Goal: Task Accomplishment & Management: Use online tool/utility

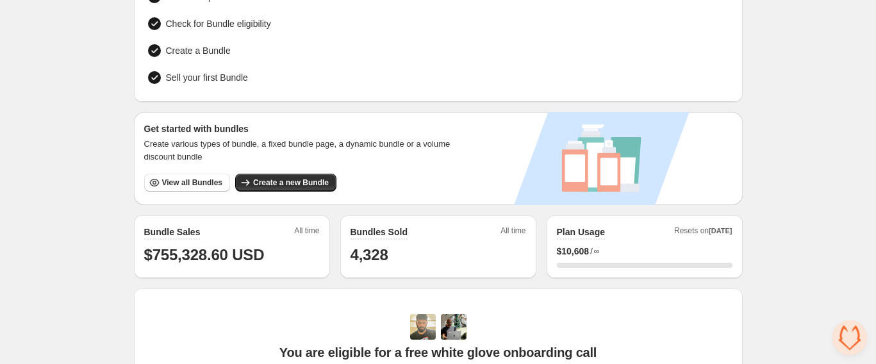
scroll to position [17, 0]
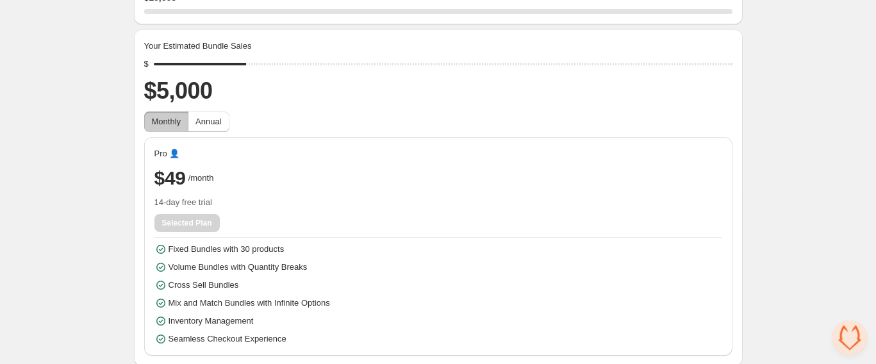
scroll to position [127, 0]
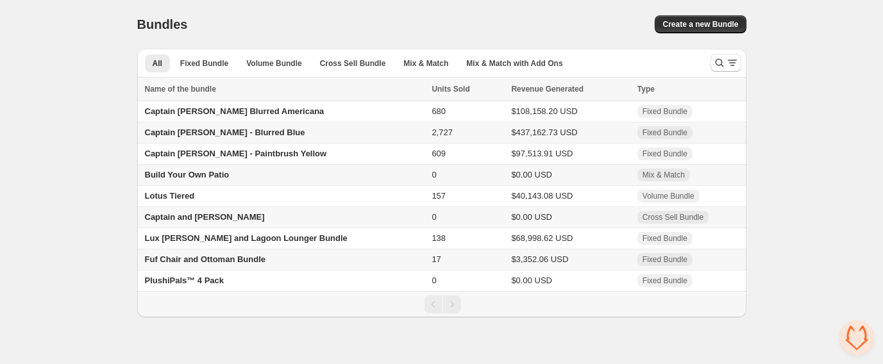
drag, startPoint x: 811, startPoint y: 196, endPoint x: 833, endPoint y: 299, distance: 104.8
click at [812, 197] on div "Home Bundles Analytics Plan and Billing Bundles. This page is ready Bundles Cre…" at bounding box center [441, 158] width 883 height 317
click at [848, 335] on span "Open chat" at bounding box center [856, 337] width 35 height 35
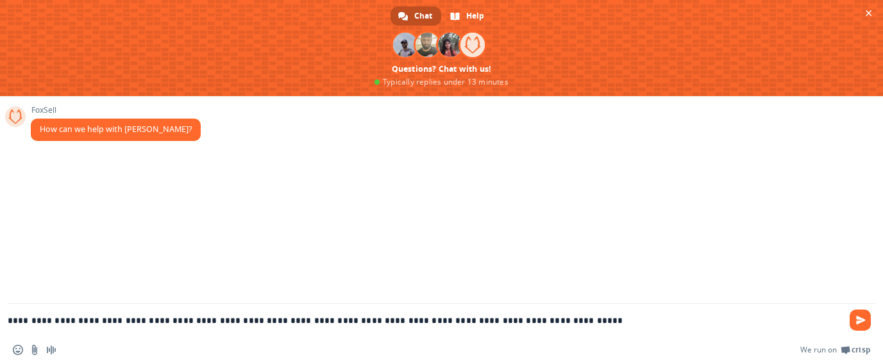
type textarea "**********"
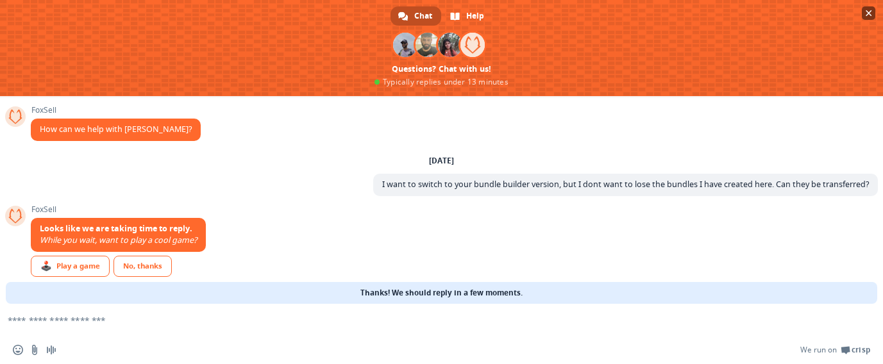
scroll to position [13, 0]
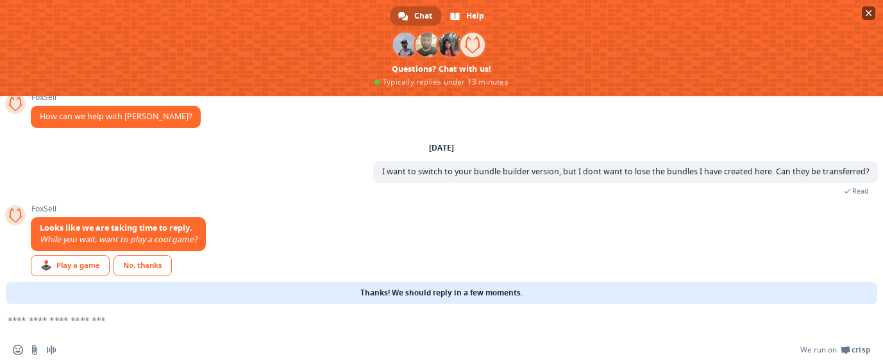
click at [866, 6] on span "Close chat" at bounding box center [867, 12] width 13 height 13
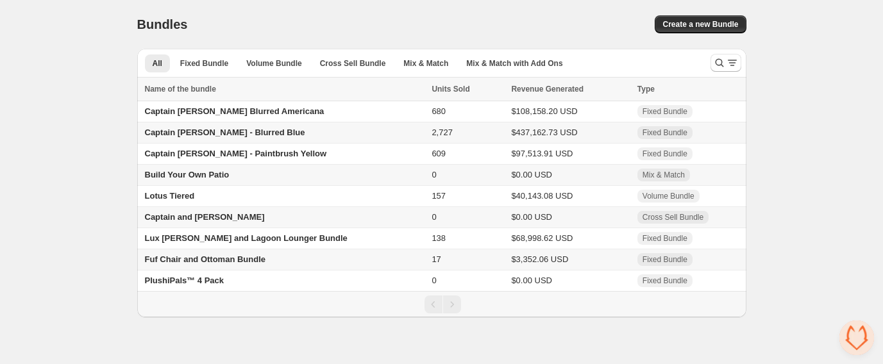
click at [94, 249] on div "Home Bundles Analytics Plan and Billing Bundles. This page is ready Bundles Cre…" at bounding box center [441, 158] width 883 height 317
click at [708, 30] on button "Create a new Bundle" at bounding box center [699, 24] width 91 height 18
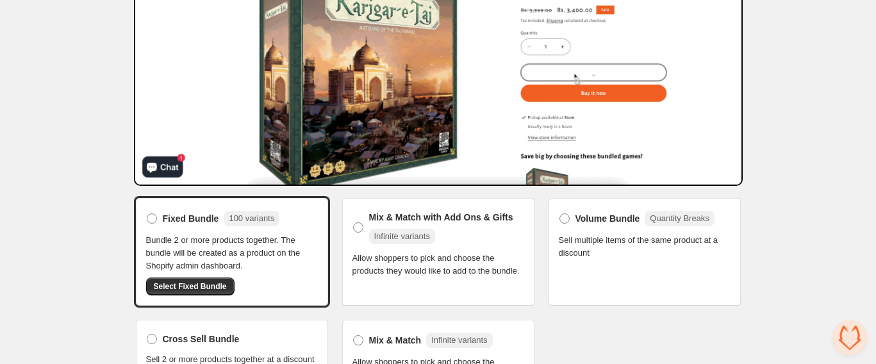
scroll to position [212, 0]
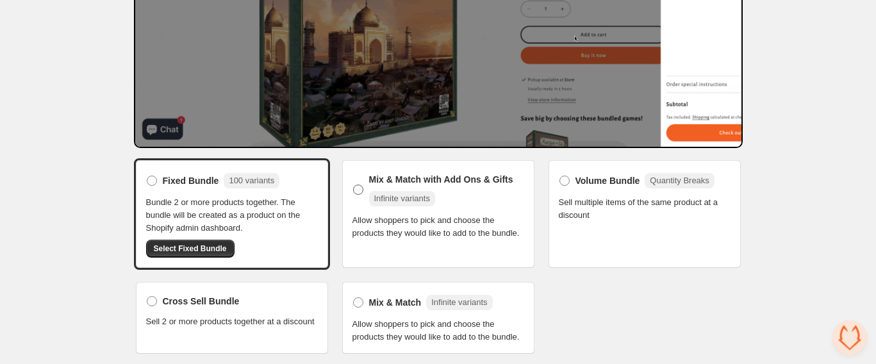
click at [357, 192] on span at bounding box center [358, 190] width 10 height 10
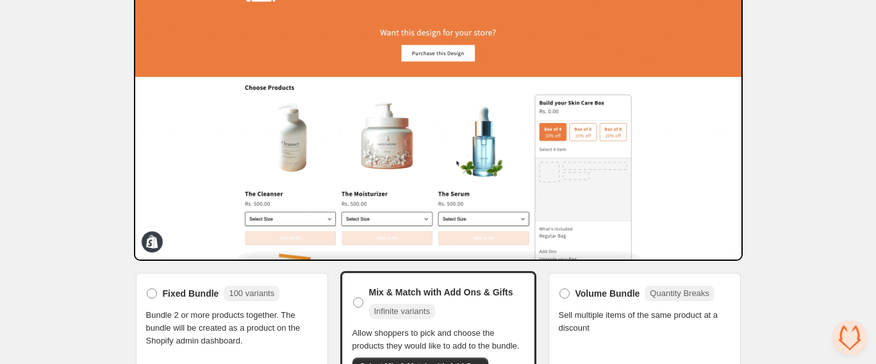
scroll to position [216, 0]
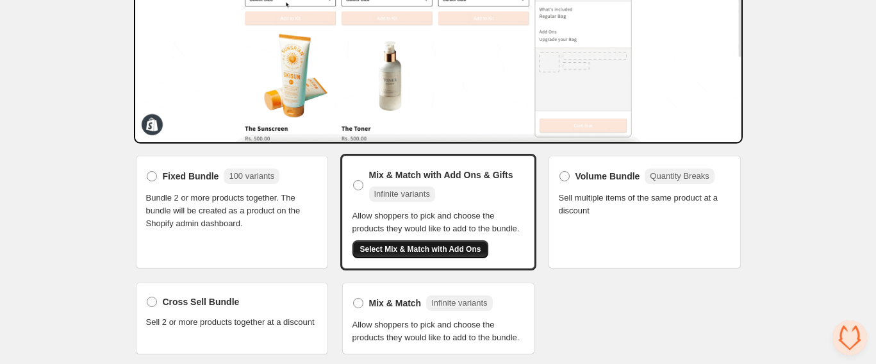
click at [452, 254] on button "Select Mix & Match with Add Ons" at bounding box center [421, 249] width 137 height 18
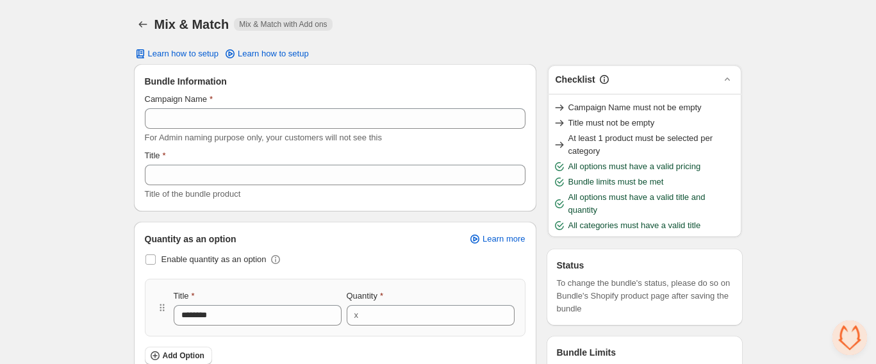
scroll to position [13, 0]
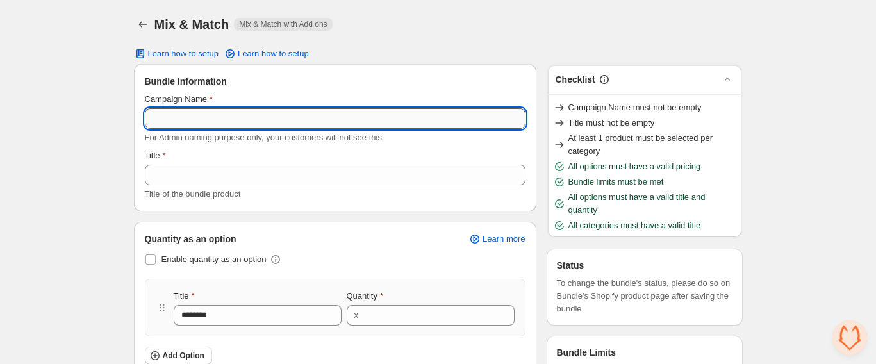
click at [165, 120] on input "Campaign Name" at bounding box center [335, 118] width 381 height 21
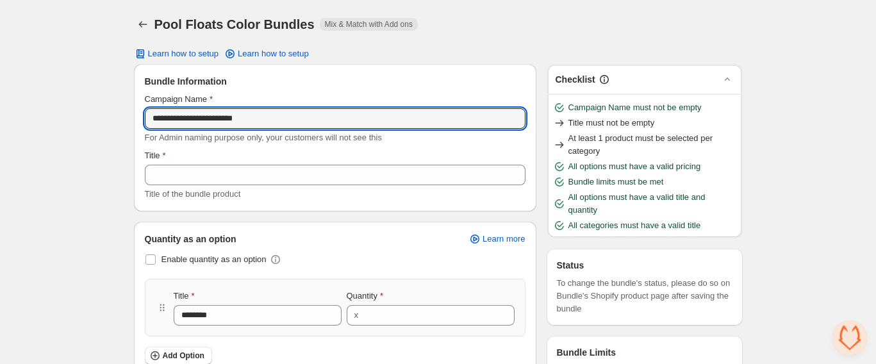
type input "**********"
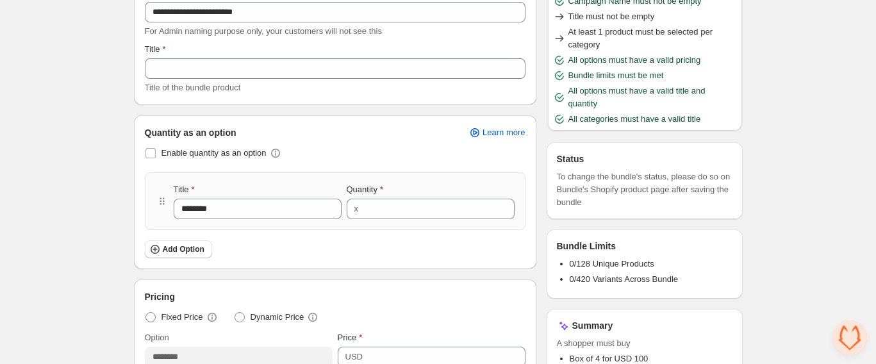
scroll to position [213, 0]
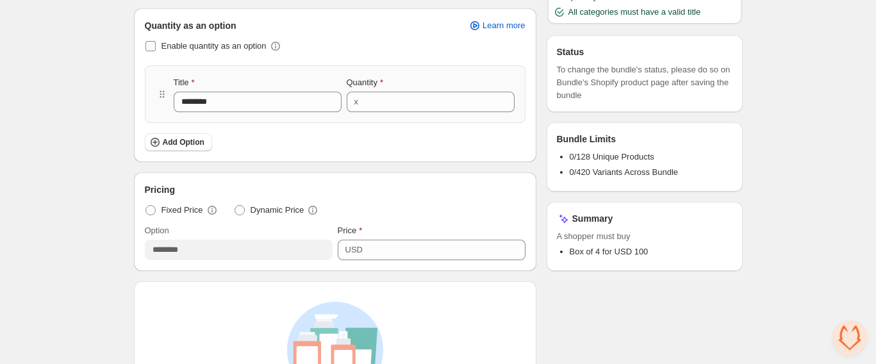
click at [153, 47] on span at bounding box center [150, 46] width 10 height 10
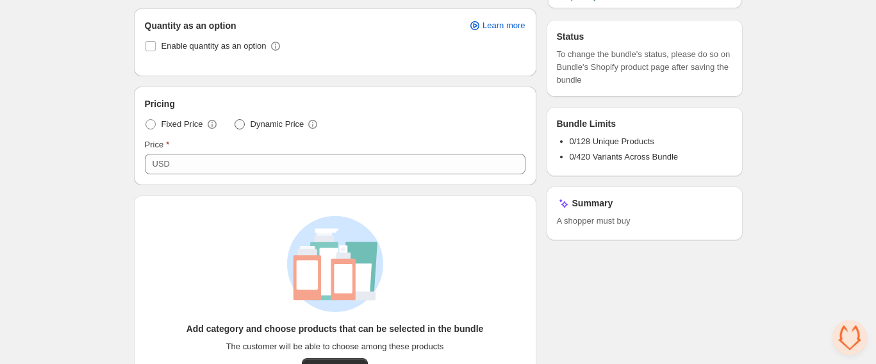
click at [237, 122] on span at bounding box center [240, 124] width 10 height 10
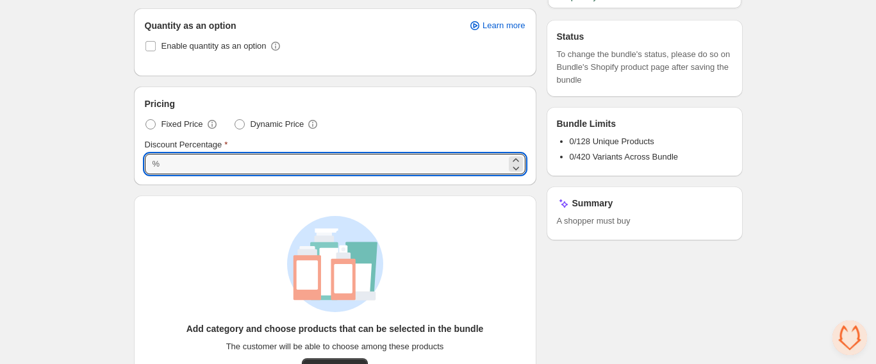
drag, startPoint x: 186, startPoint y: 166, endPoint x: 144, endPoint y: 160, distance: 42.1
click at [145, 163] on div "% ***" at bounding box center [335, 164] width 381 height 21
type input "*"
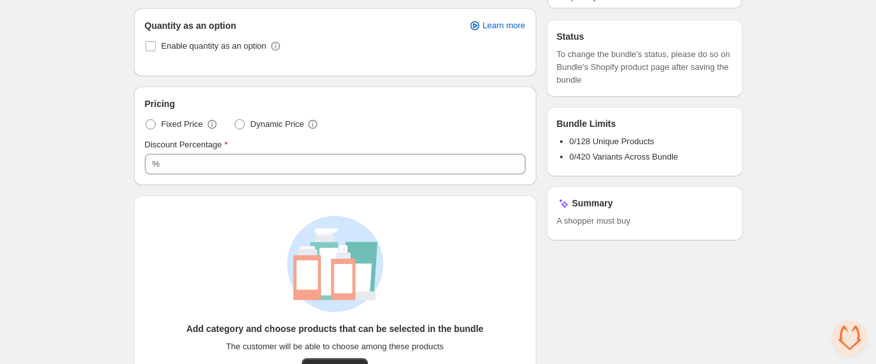
click at [110, 155] on div "**********" at bounding box center [438, 203] width 876 height 832
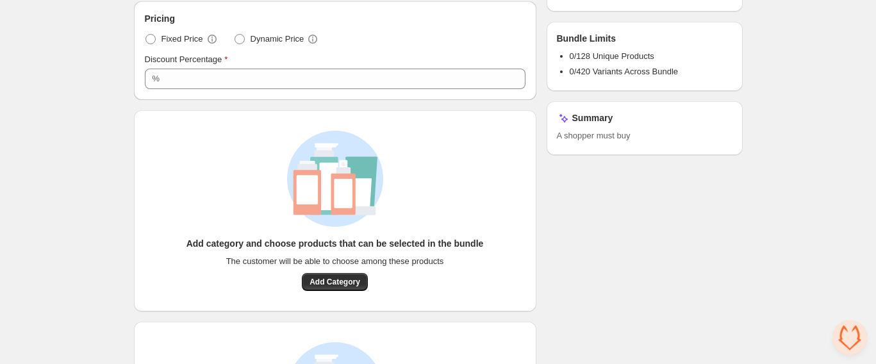
scroll to position [320, 0]
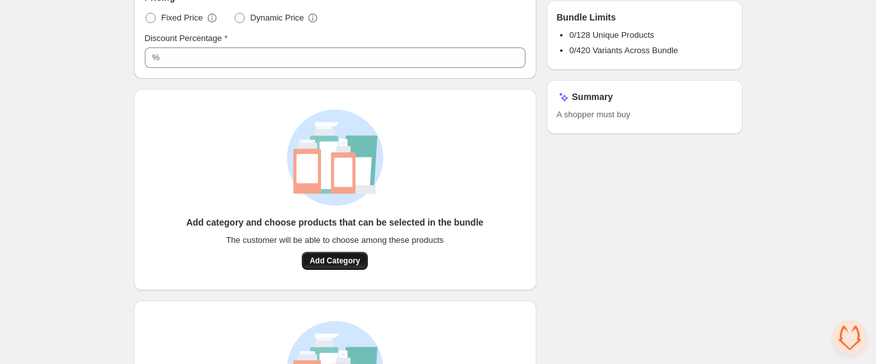
click at [324, 263] on span "Add Category" at bounding box center [335, 261] width 51 height 10
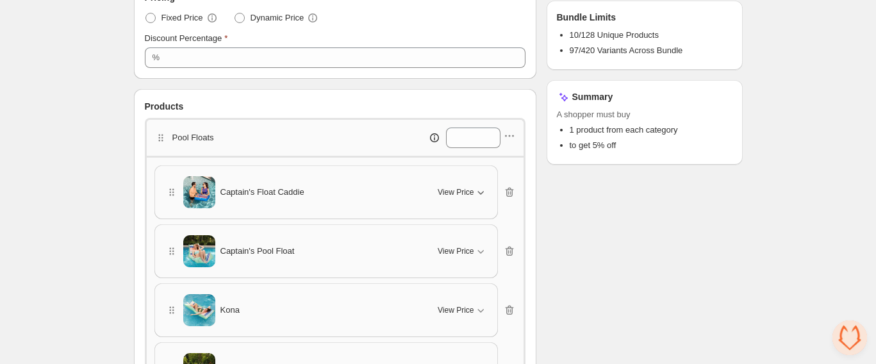
click at [477, 195] on icon "button" at bounding box center [480, 192] width 13 height 13
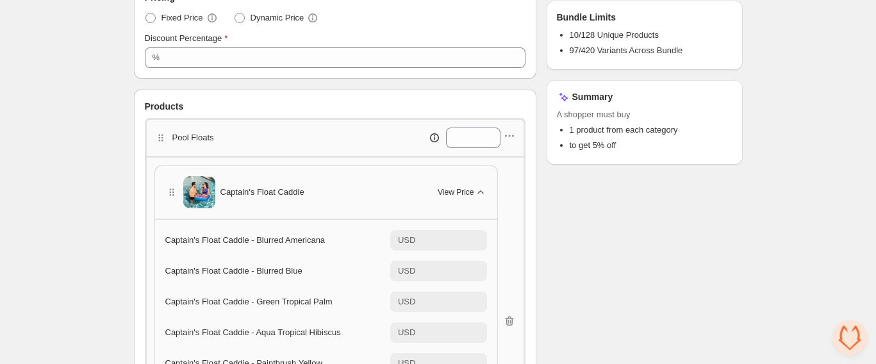
click at [467, 191] on span "View Price" at bounding box center [456, 192] width 36 height 10
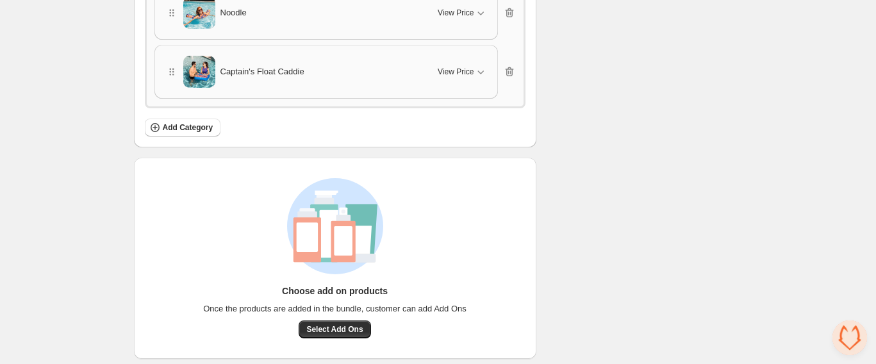
scroll to position [974, 0]
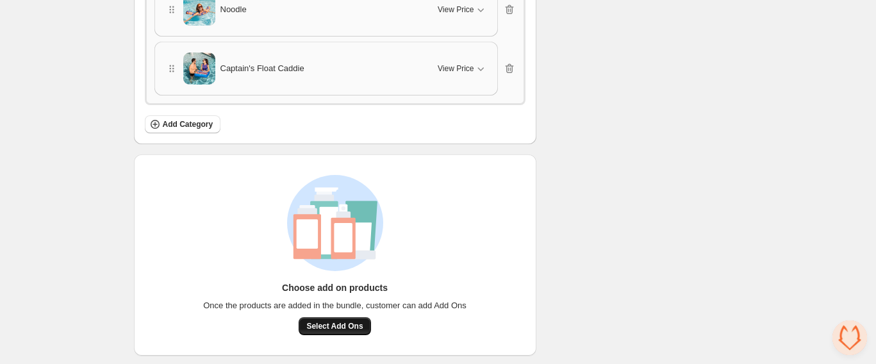
click at [334, 326] on span "Select Add Ons" at bounding box center [334, 326] width 56 height 10
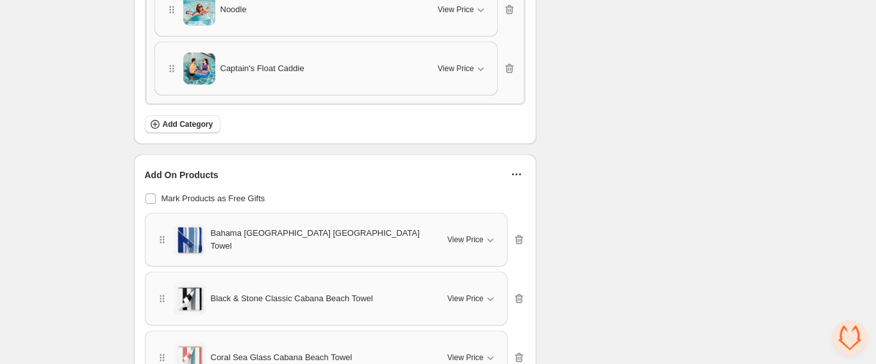
click at [517, 173] on icon "button" at bounding box center [516, 174] width 13 height 13
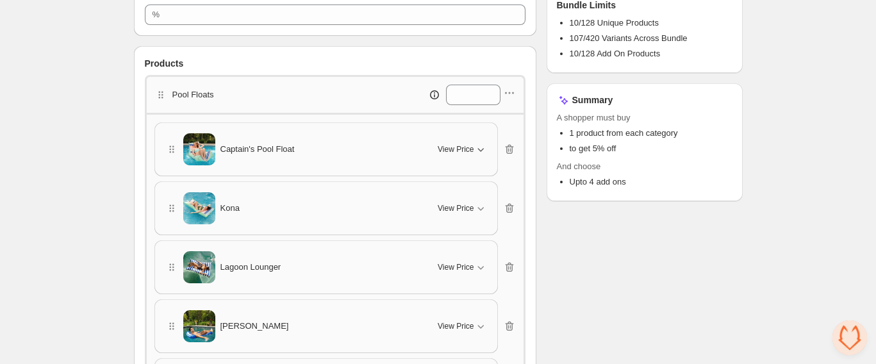
scroll to position [336, 0]
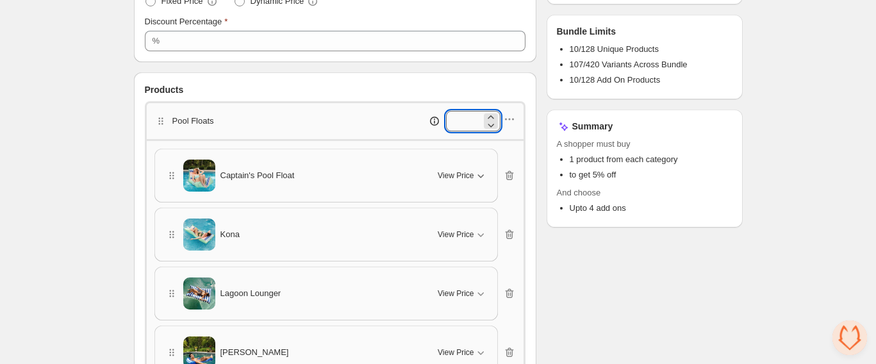
drag, startPoint x: 465, startPoint y: 122, endPoint x: 445, endPoint y: 122, distance: 19.9
click at [446, 122] on input "*" at bounding box center [463, 121] width 35 height 21
drag, startPoint x: 461, startPoint y: 123, endPoint x: 443, endPoint y: 123, distance: 18.6
click at [446, 124] on input "*" at bounding box center [463, 121] width 35 height 21
type input "*"
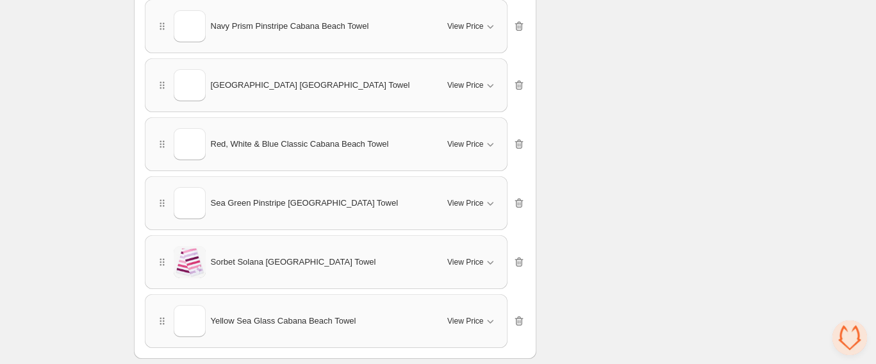
scroll to position [1512, 0]
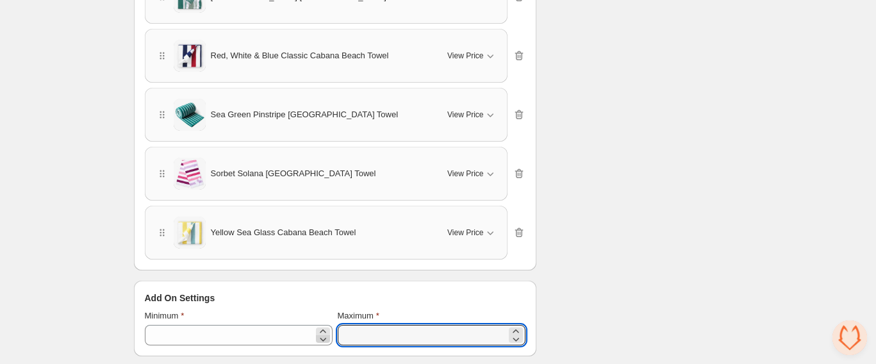
drag, startPoint x: 357, startPoint y: 335, endPoint x: 321, endPoint y: 335, distance: 35.9
click at [321, 335] on div "Minimum * Maximum *" at bounding box center [335, 328] width 381 height 36
type input "*"
drag, startPoint x: 560, startPoint y: 272, endPoint x: 539, endPoint y: 266, distance: 21.5
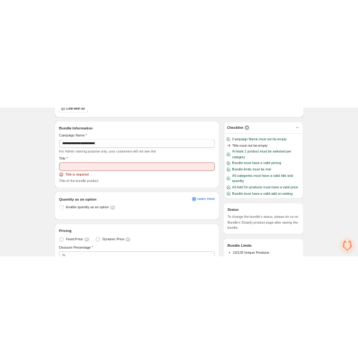
scroll to position [0, 0]
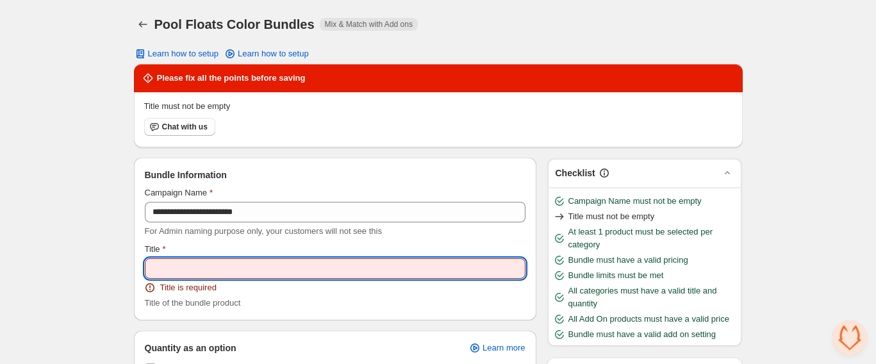
click at [286, 263] on input "Title" at bounding box center [335, 268] width 381 height 21
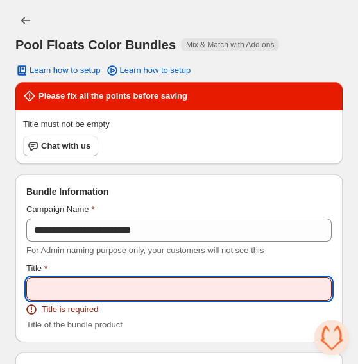
click at [106, 295] on input "Title" at bounding box center [178, 289] width 305 height 23
paste input "**********"
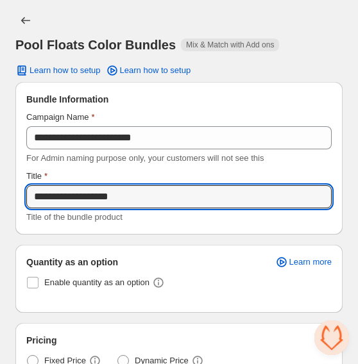
type input "**********"
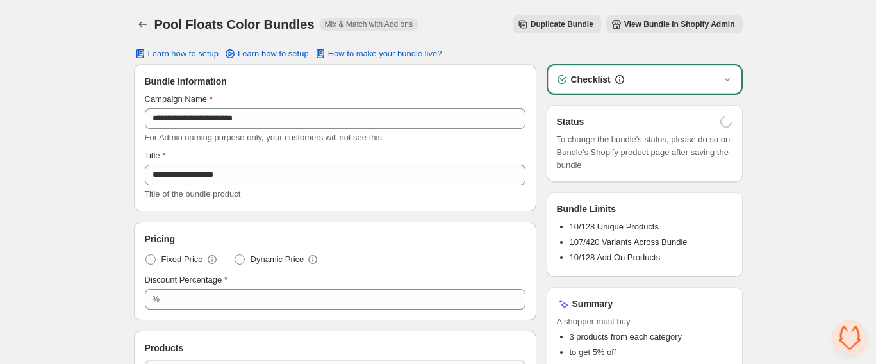
scroll to position [13, 0]
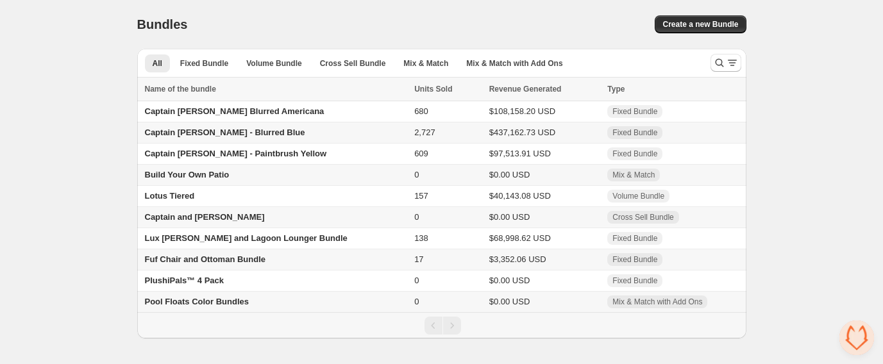
scroll to position [13, 0]
click at [466, 63] on span "Mix & Match with Add Ons" at bounding box center [514, 63] width 96 height 10
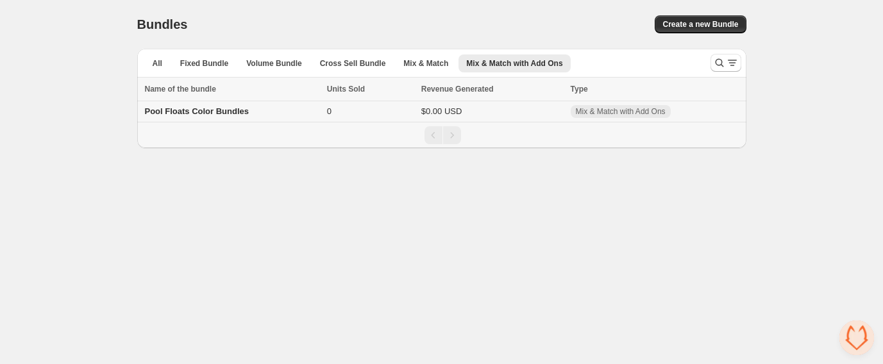
click at [273, 112] on td "Pool Floats Color Bundles" at bounding box center [230, 111] width 186 height 21
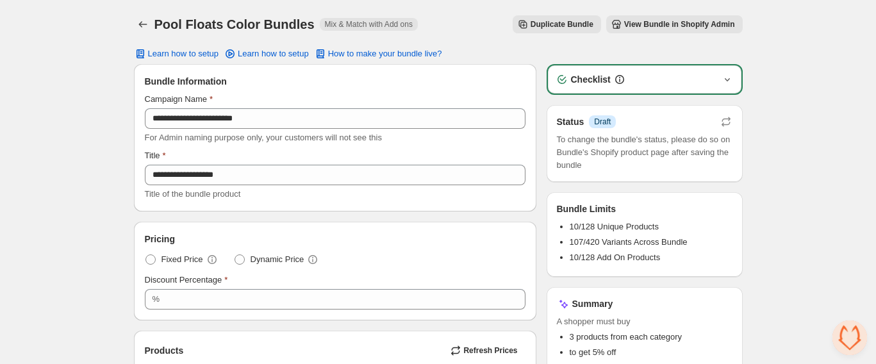
click at [729, 76] on icon "button" at bounding box center [727, 79] width 13 height 13
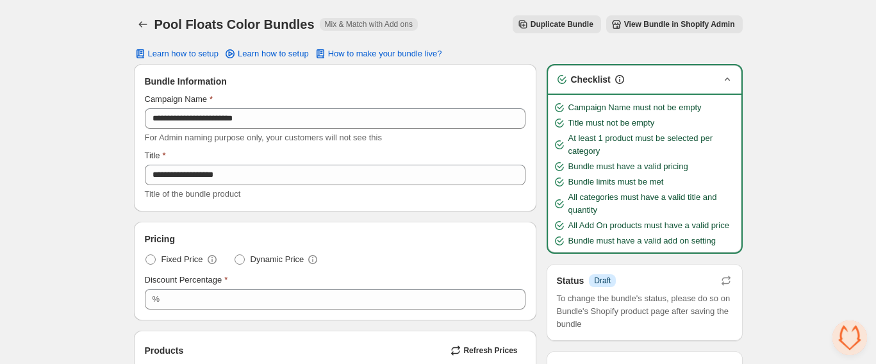
click at [637, 319] on span "To change the bundle's status, please do so on Bundle's Shopify product page af…" at bounding box center [645, 311] width 176 height 38
click at [198, 54] on span "Learn how to setup" at bounding box center [183, 54] width 71 height 10
